Goal: Task Accomplishment & Management: Use online tool/utility

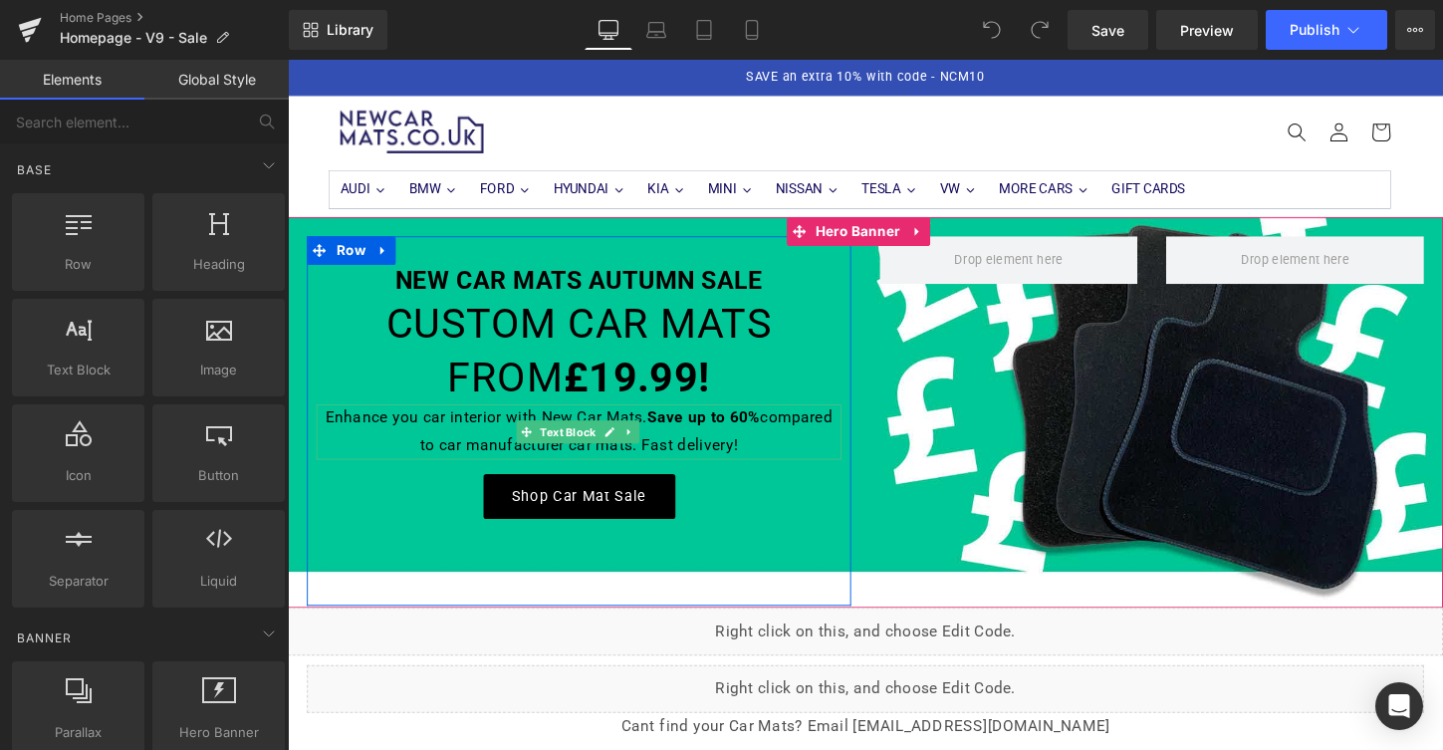
click at [448, 438] on p "Enhance you car interior with New Car Mats. Save up to 60% compared to car manu…" at bounding box center [592, 448] width 548 height 58
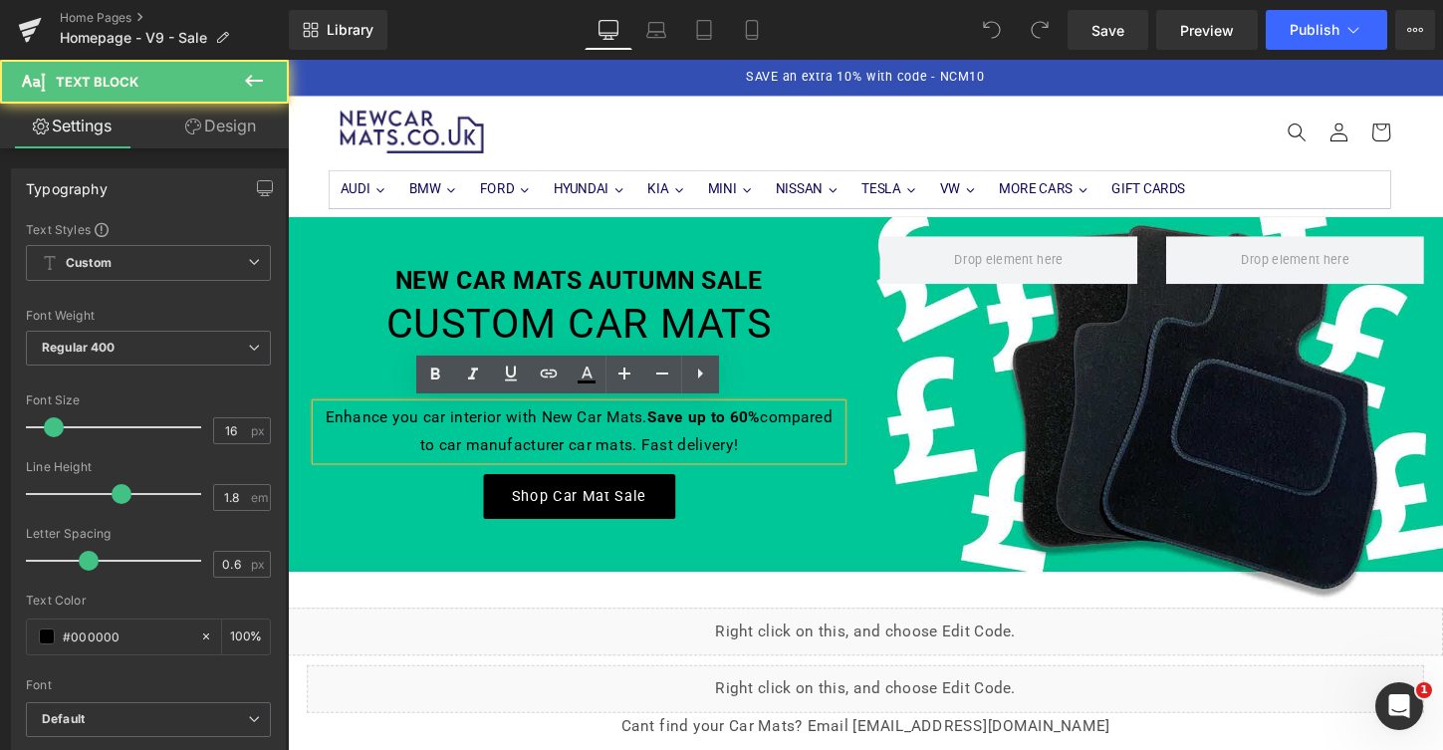
click at [448, 429] on p "Enhance you car interior with New Car Mats. Save up to 60% compared to car manu…" at bounding box center [592, 448] width 548 height 58
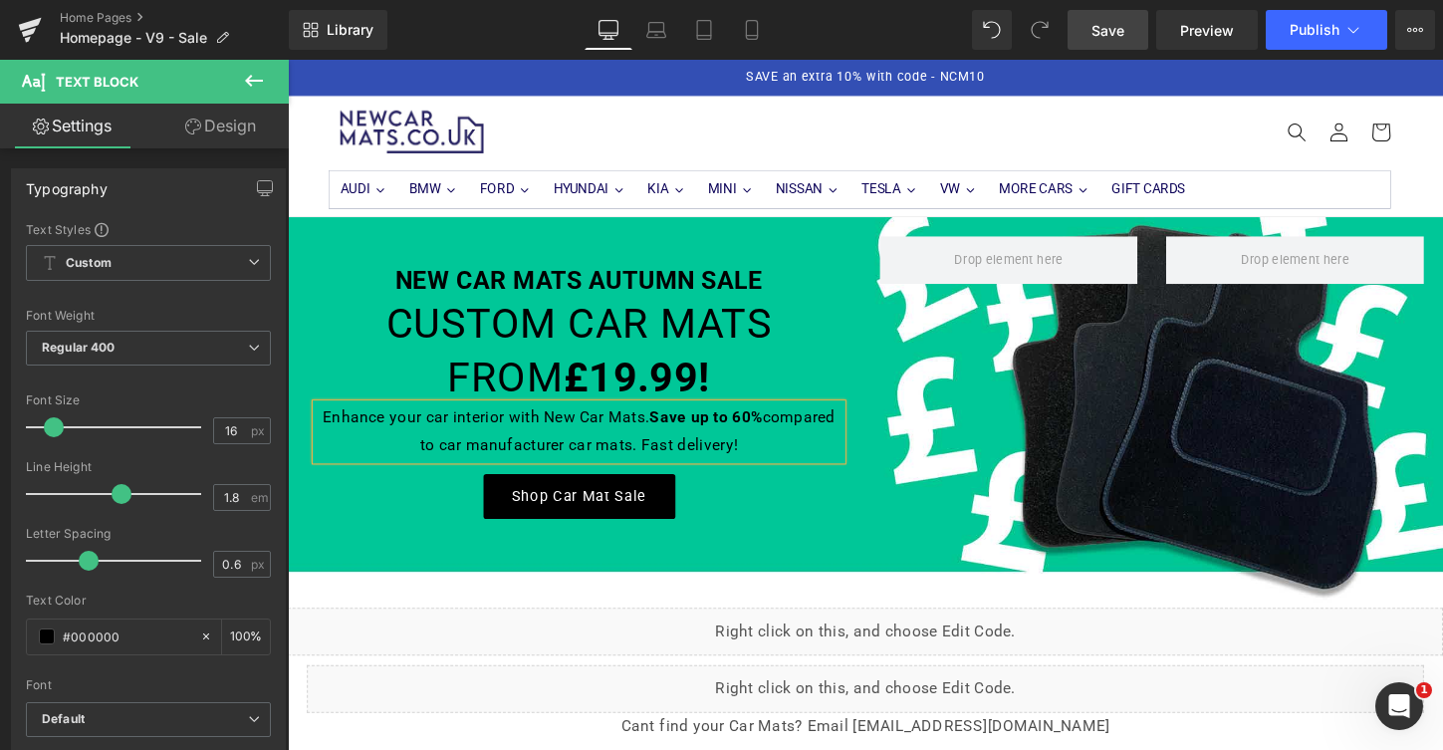
click at [1119, 33] on span "Save" at bounding box center [1107, 30] width 33 height 21
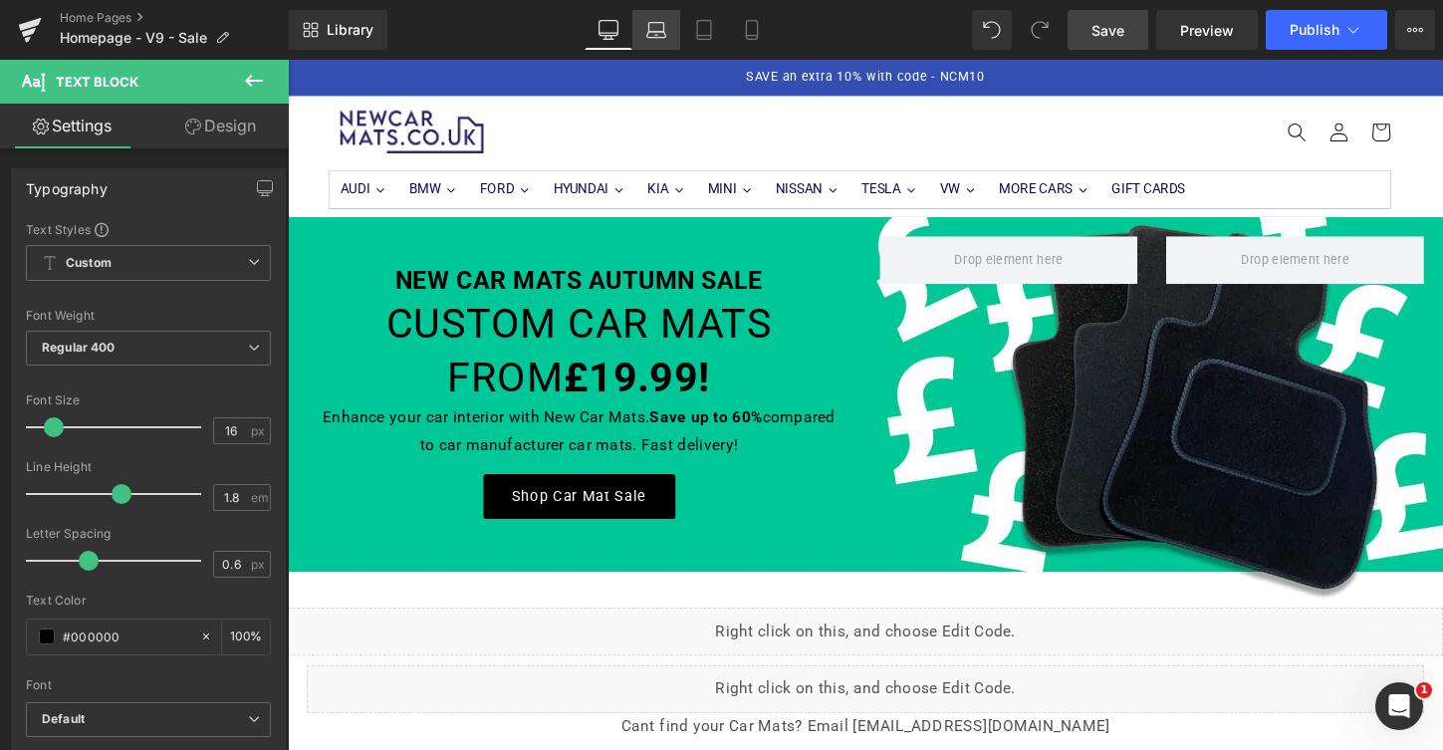
click at [650, 34] on icon at bounding box center [656, 30] width 20 height 20
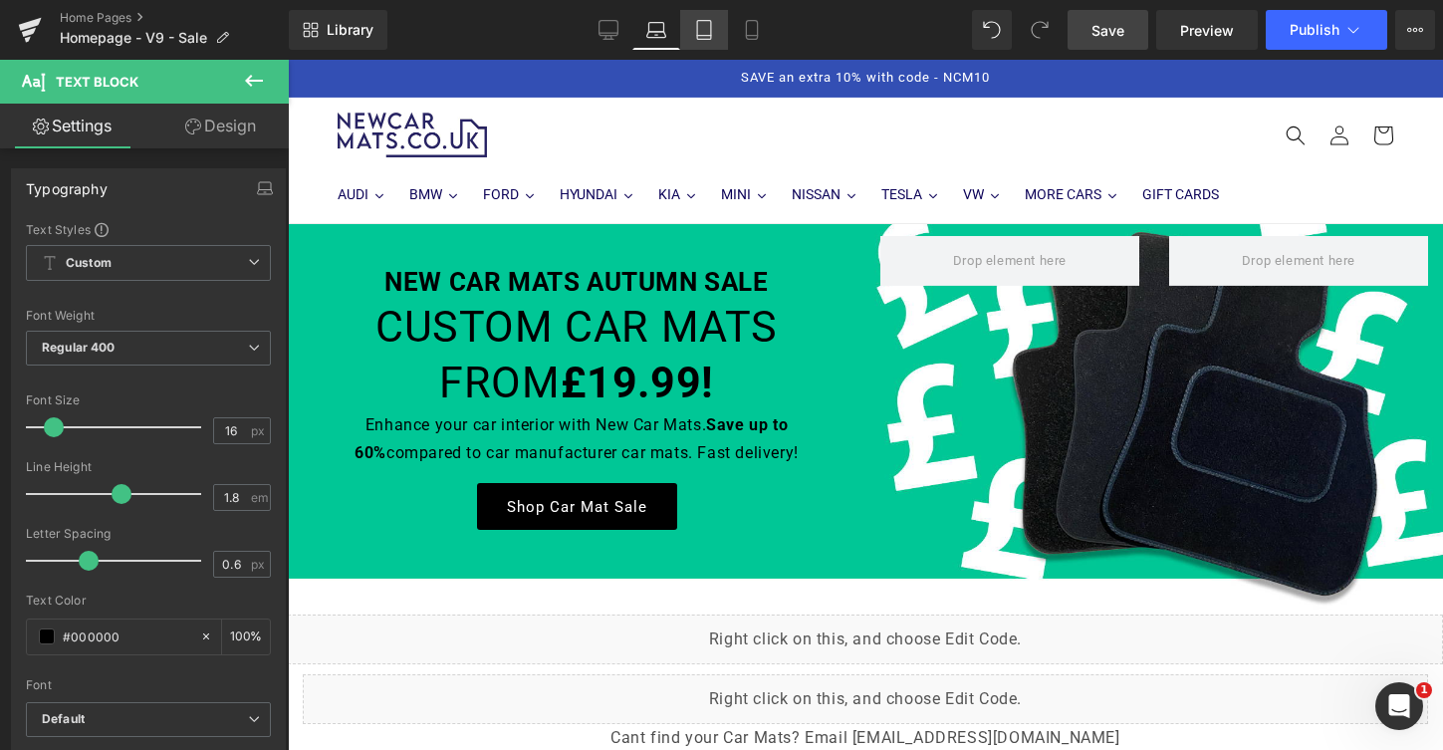
click at [709, 32] on icon at bounding box center [704, 30] width 20 height 20
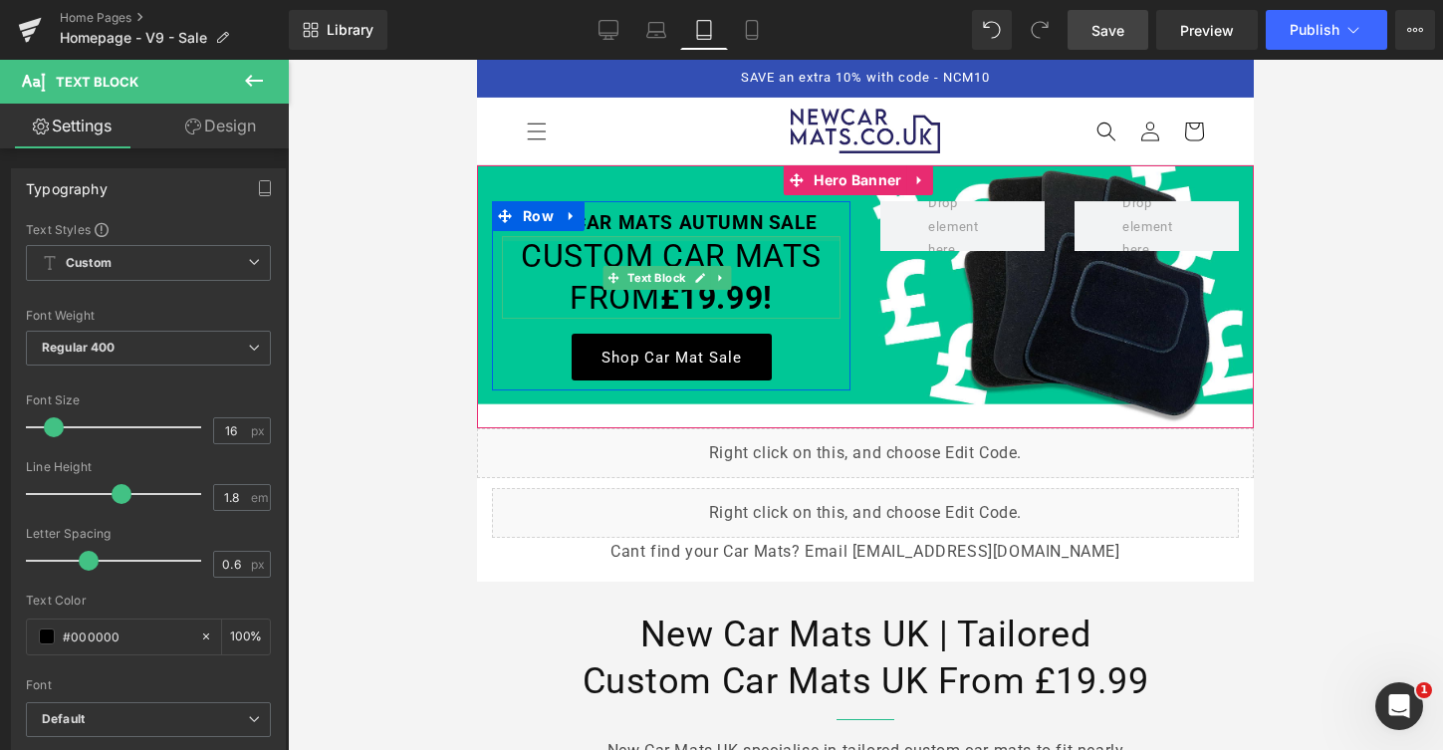
scroll to position [4, 0]
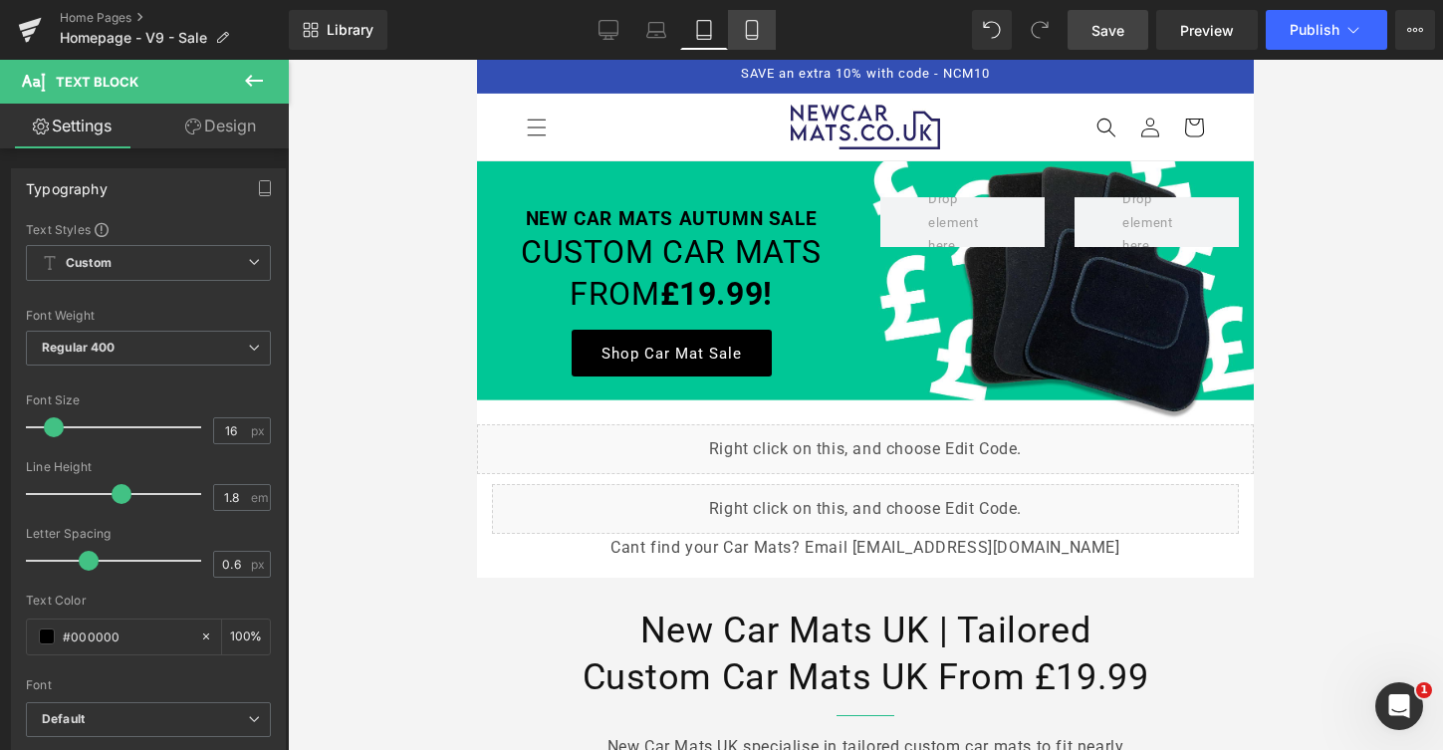
click at [757, 33] on icon at bounding box center [751, 30] width 11 height 19
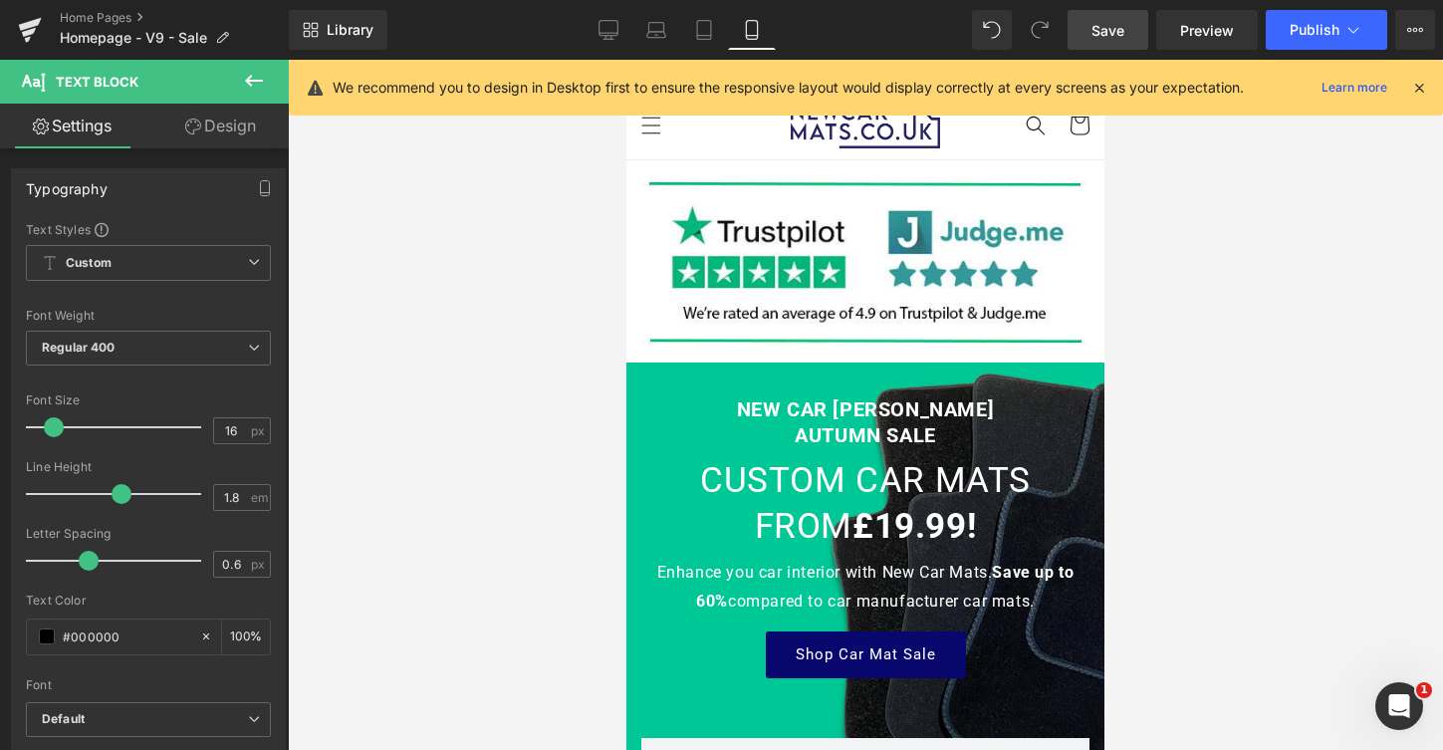
scroll to position [0, 0]
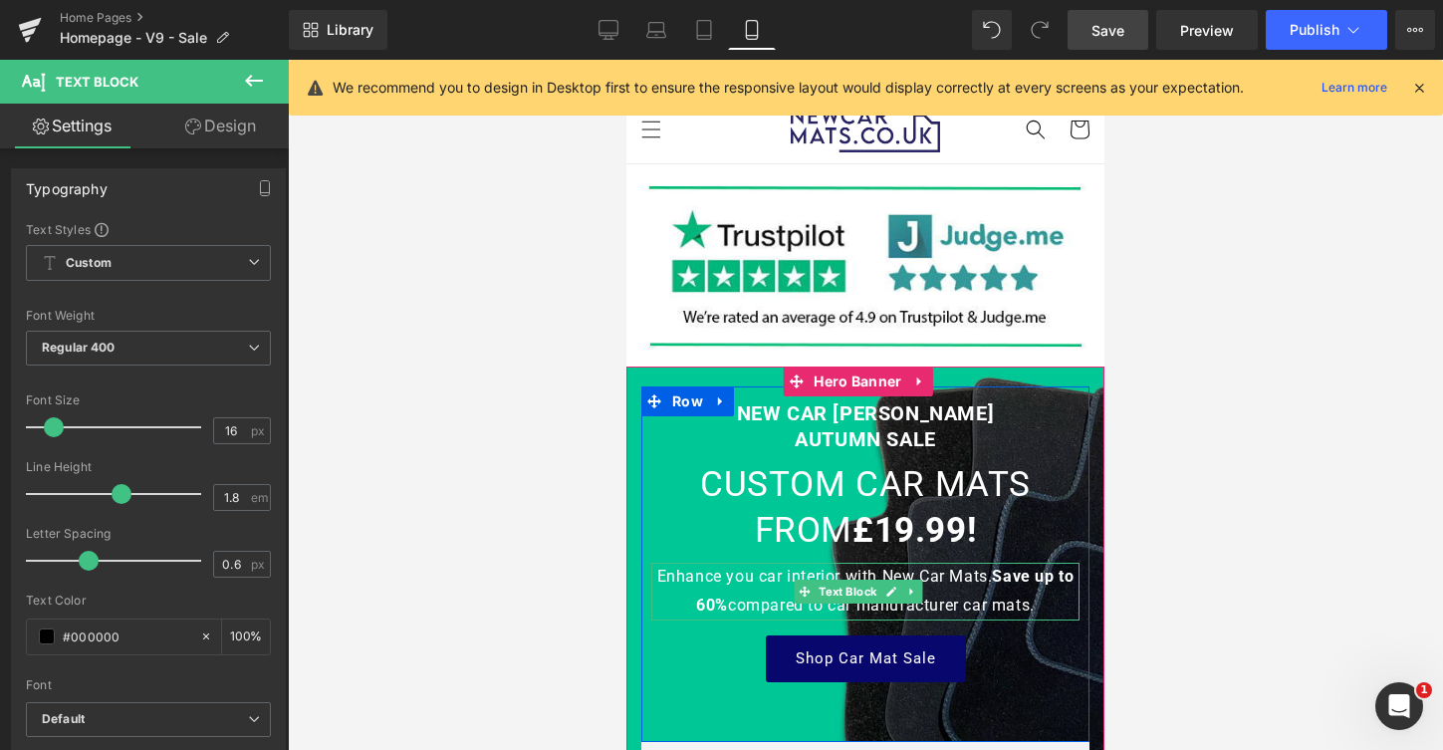
click at [749, 571] on span "Enhance you car interior with New Car Mats. Save up to 60% compared to car manu…" at bounding box center [865, 591] width 417 height 48
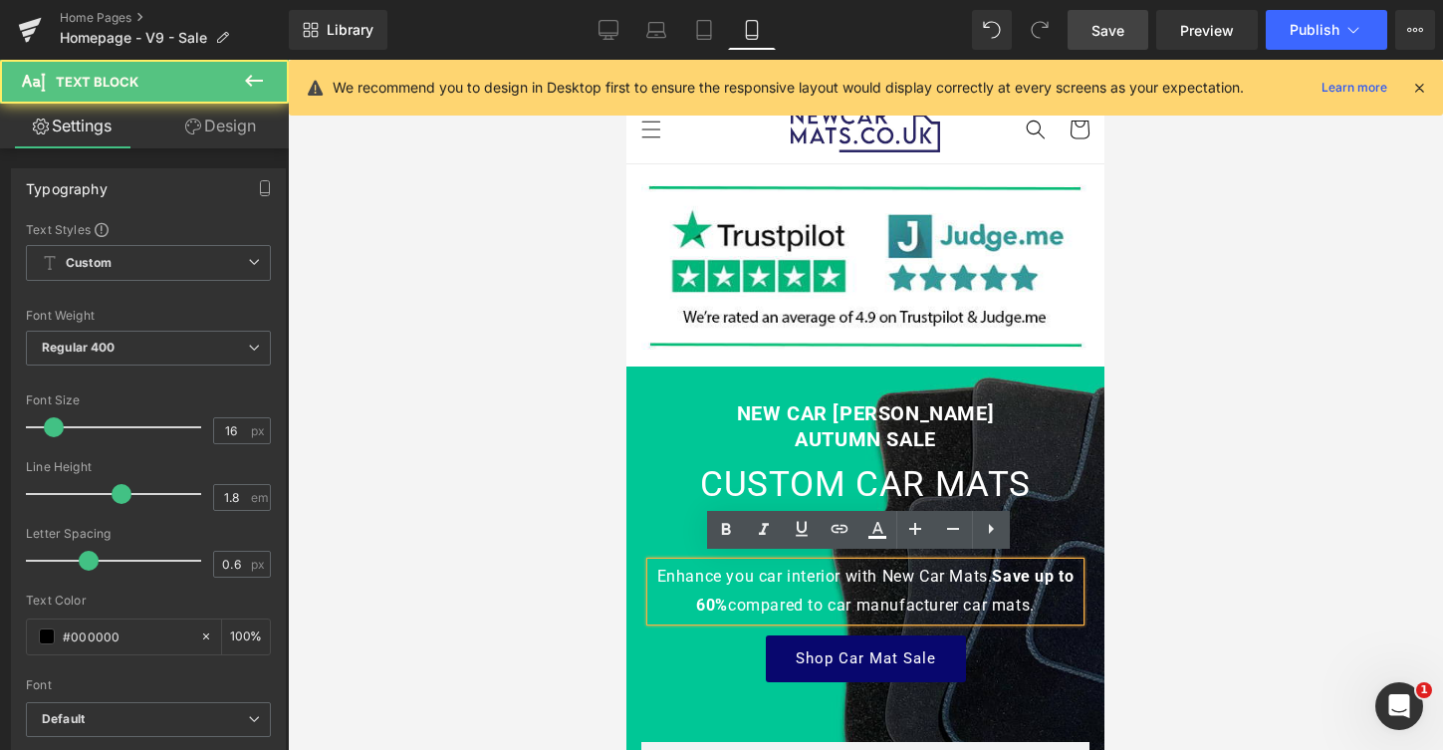
click at [753, 574] on span "Enhance you car interior with New Car Mats. Save up to 60% compared to car manu…" at bounding box center [865, 591] width 417 height 48
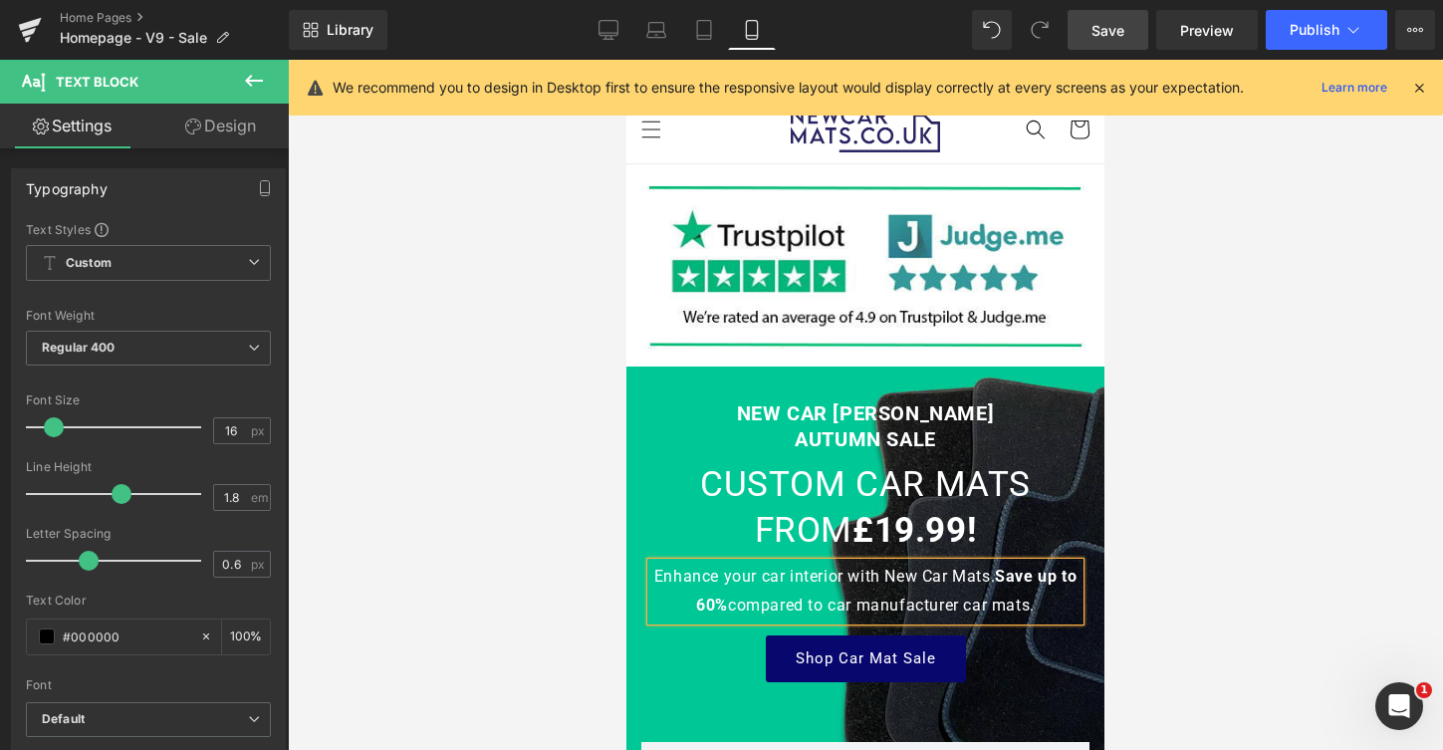
click at [1084, 24] on link "Save" at bounding box center [1108, 30] width 81 height 40
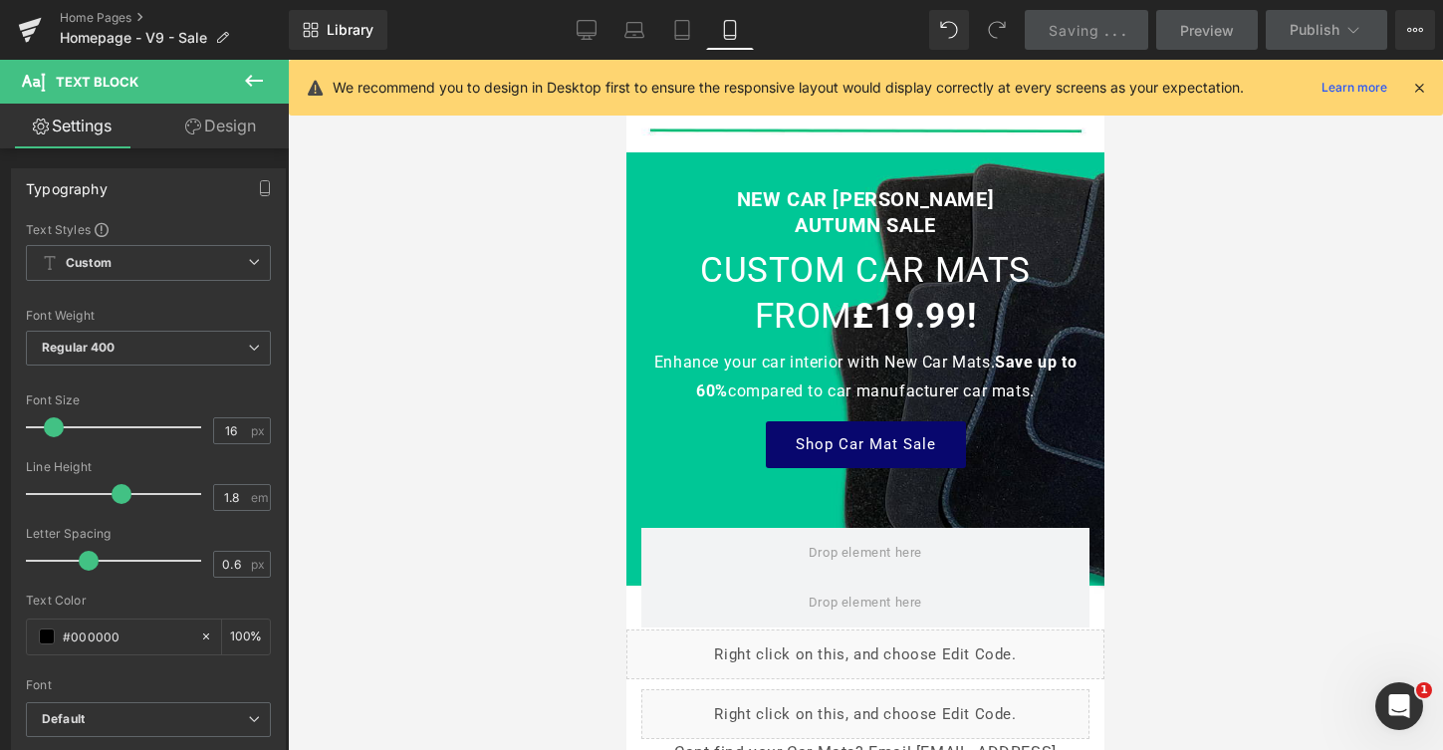
scroll to position [694, 0]
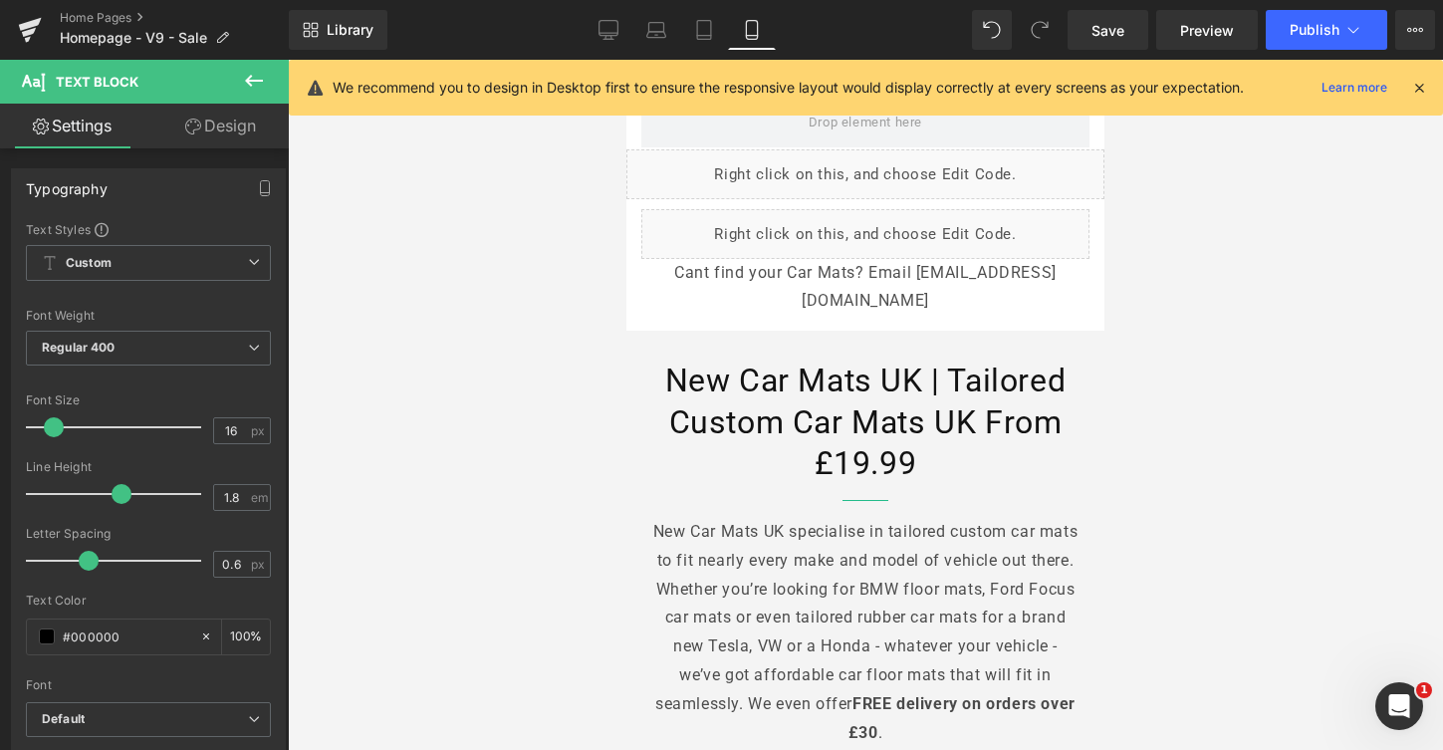
click at [1256, 52] on div "Library Mobile Desktop Laptop Tablet Mobile Save Preview Publish Scheduled View…" at bounding box center [866, 30] width 1154 height 60
click at [1297, 44] on button "Publish" at bounding box center [1326, 30] width 121 height 40
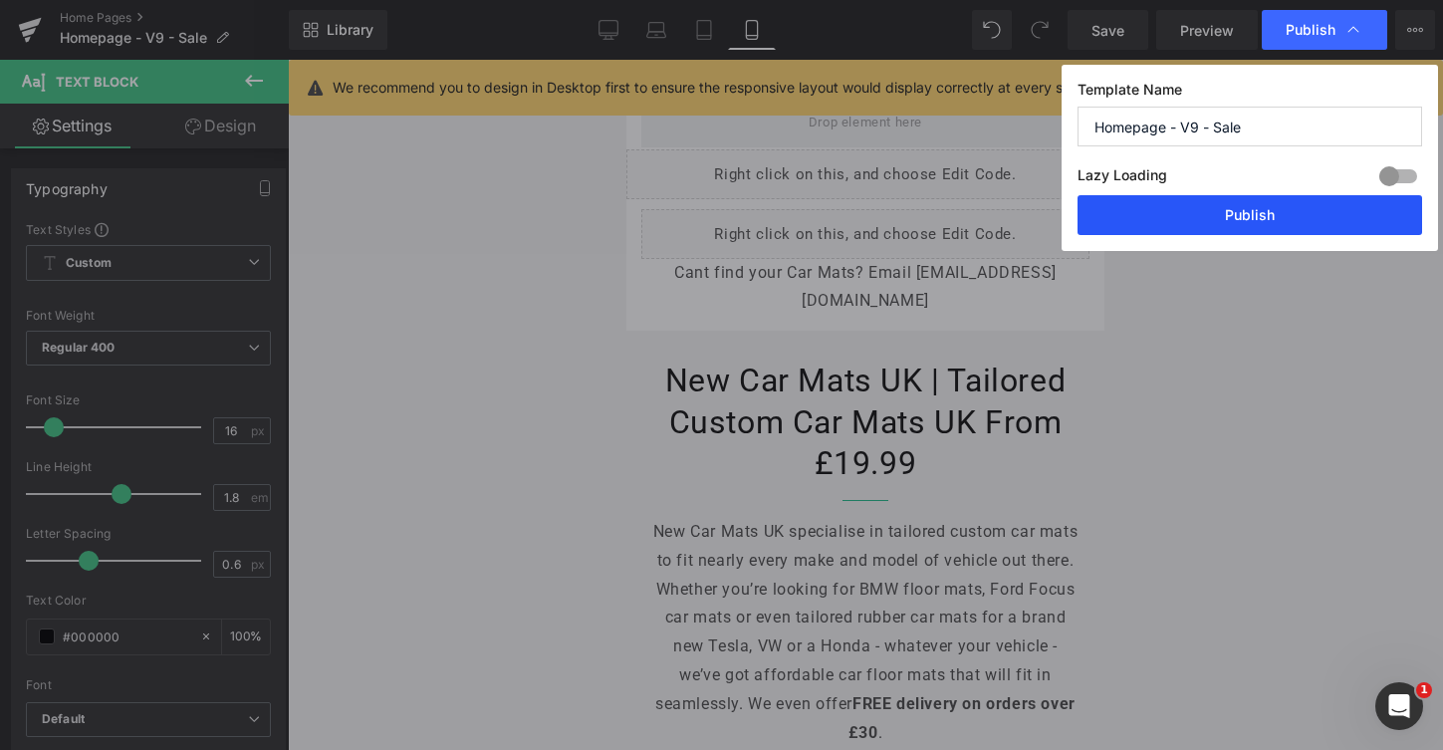
click at [1270, 224] on button "Publish" at bounding box center [1250, 215] width 345 height 40
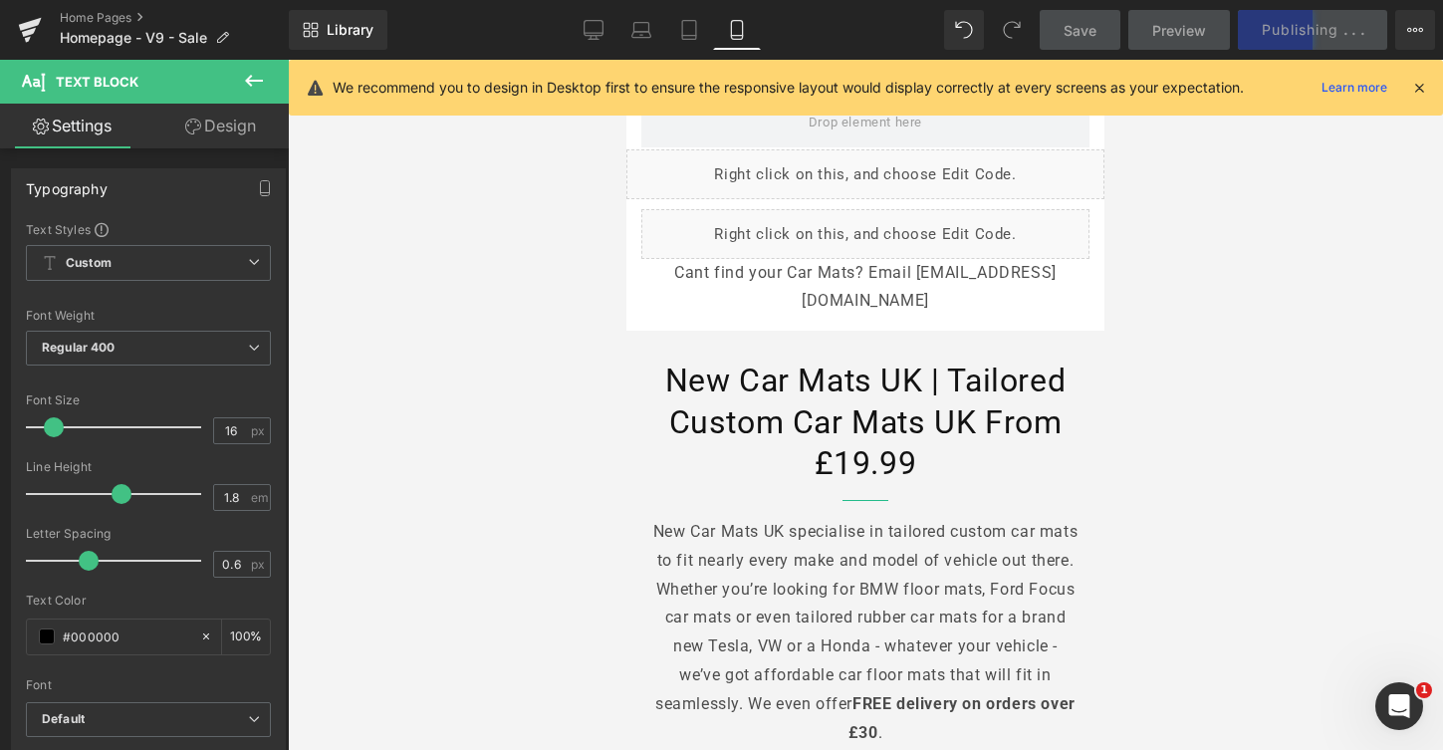
scroll to position [0, 0]
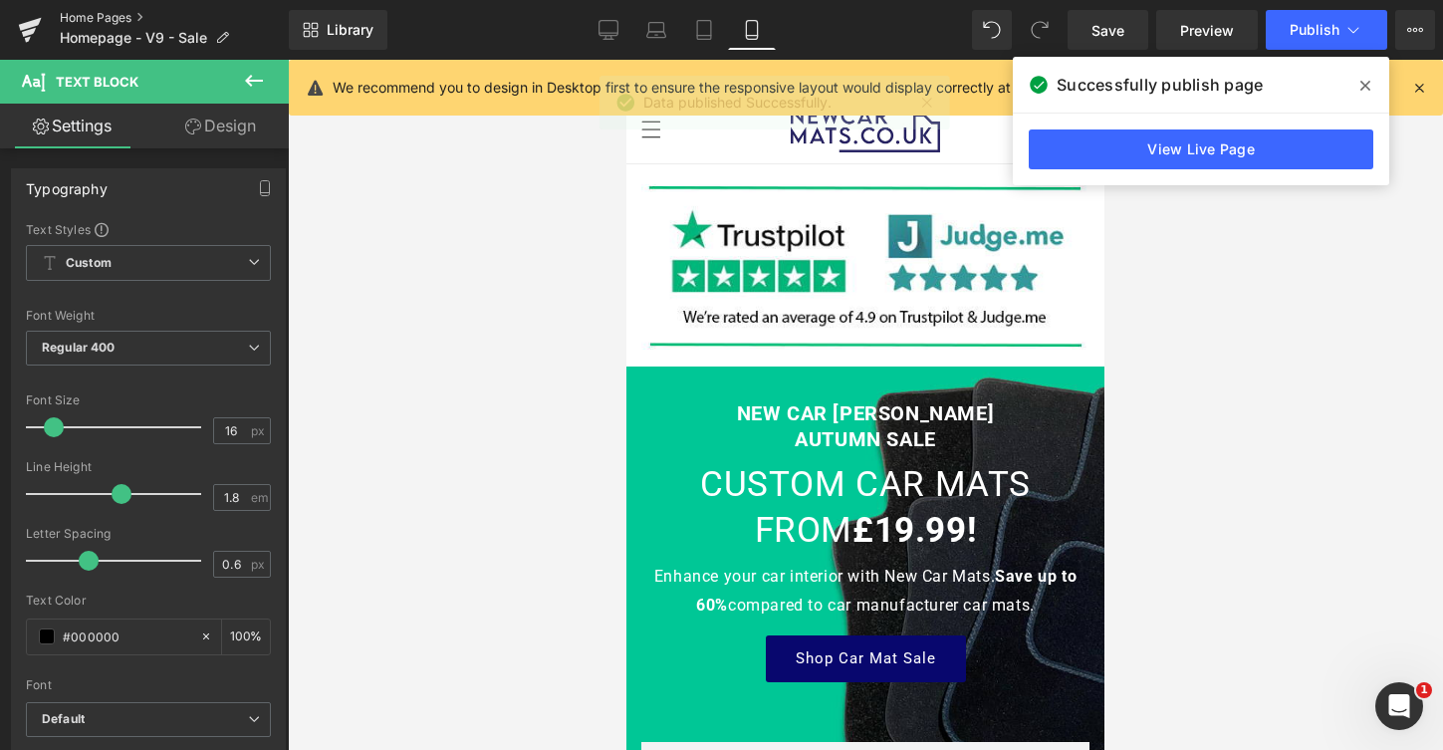
click at [84, 20] on link "Home Pages" at bounding box center [174, 18] width 229 height 16
